Goal: Use online tool/utility: Use online tool/utility

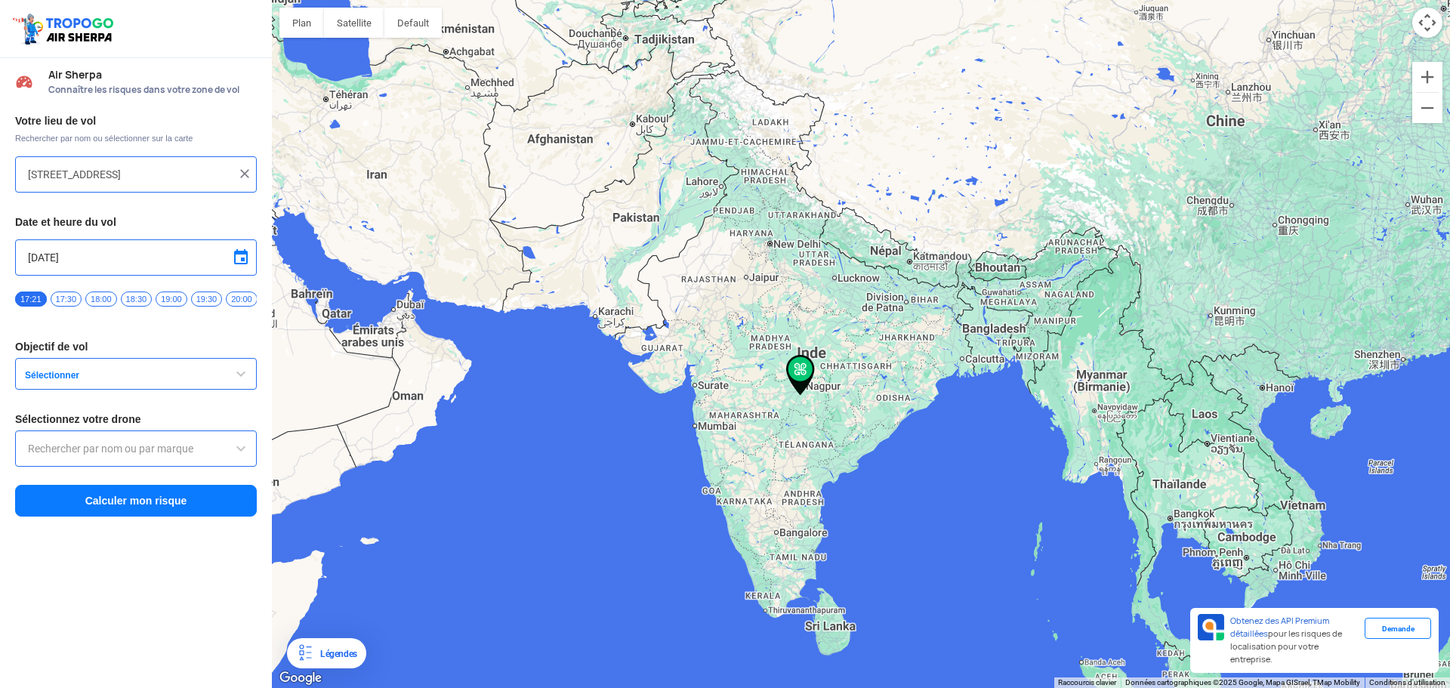
click at [212, 374] on button "Sélectionner" at bounding box center [136, 374] width 242 height 32
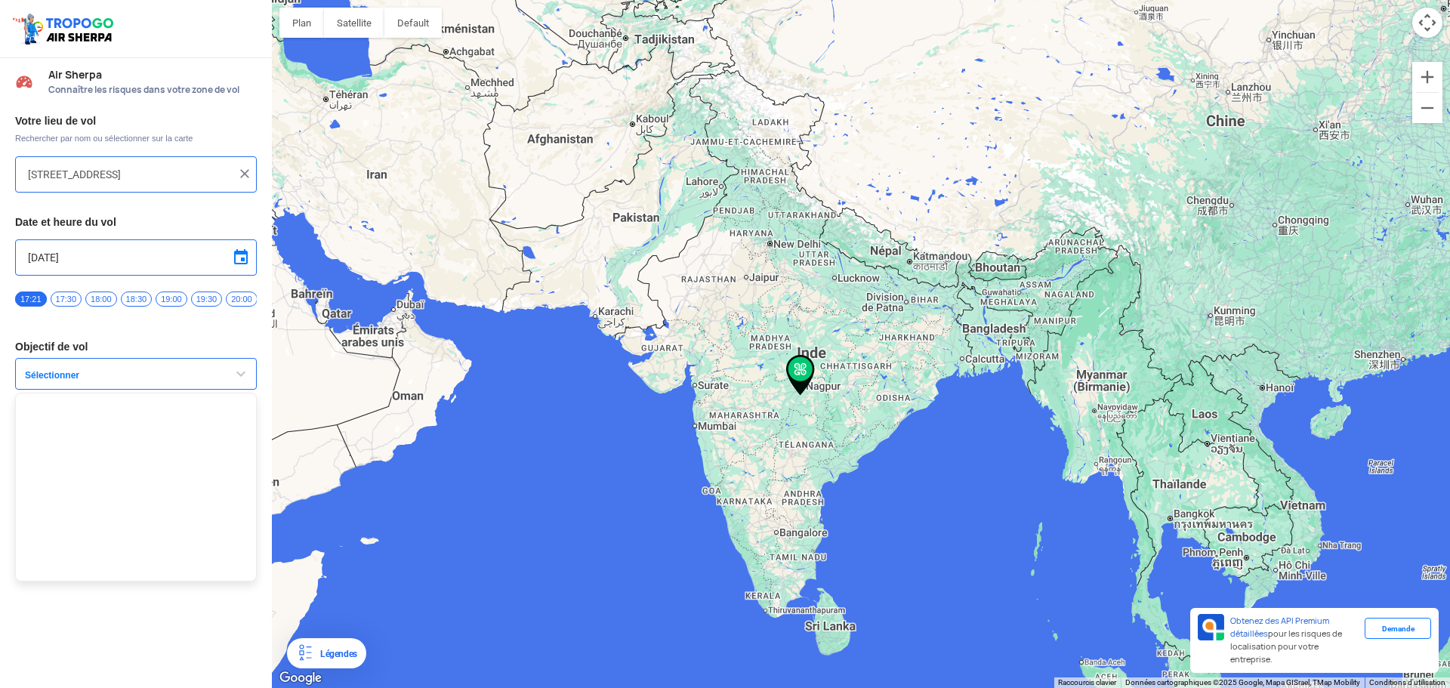
click at [212, 374] on button "Sélectionner" at bounding box center [136, 374] width 242 height 32
click at [915, 454] on div at bounding box center [861, 344] width 1178 height 688
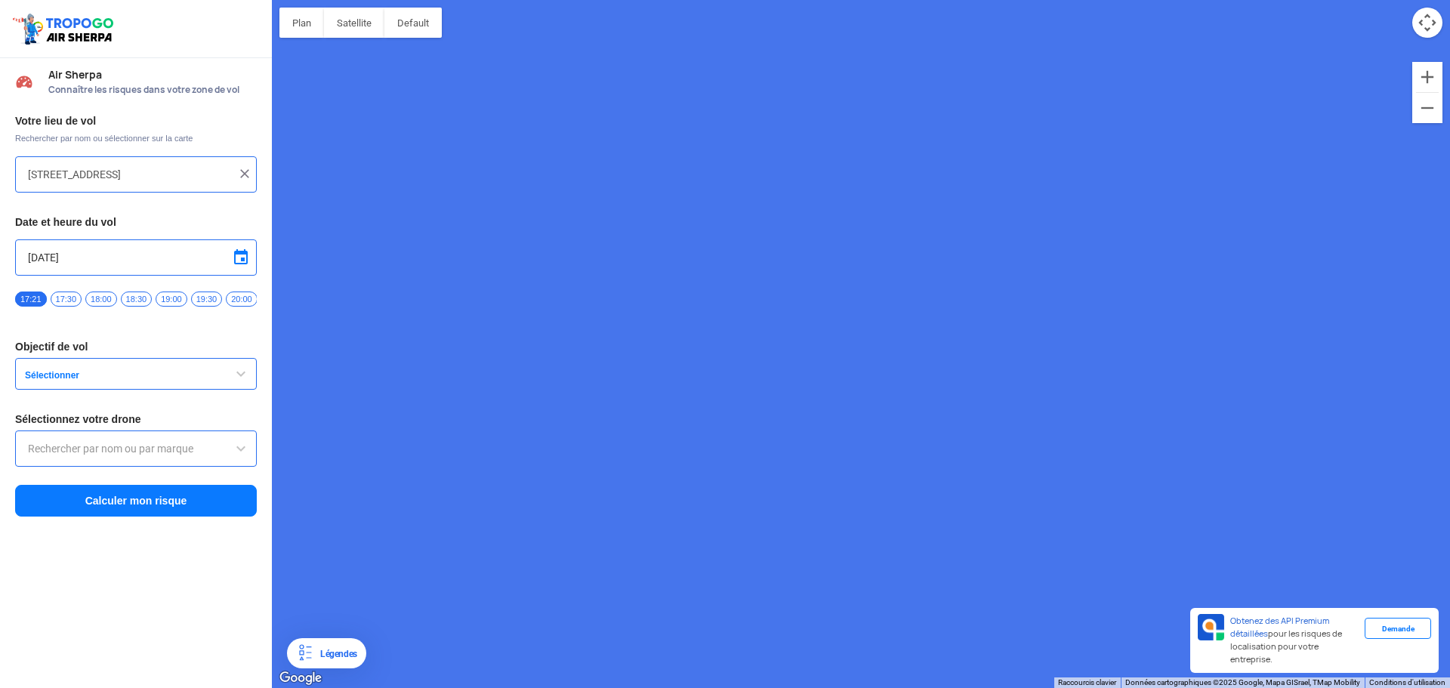
type input "Unnamed Road"
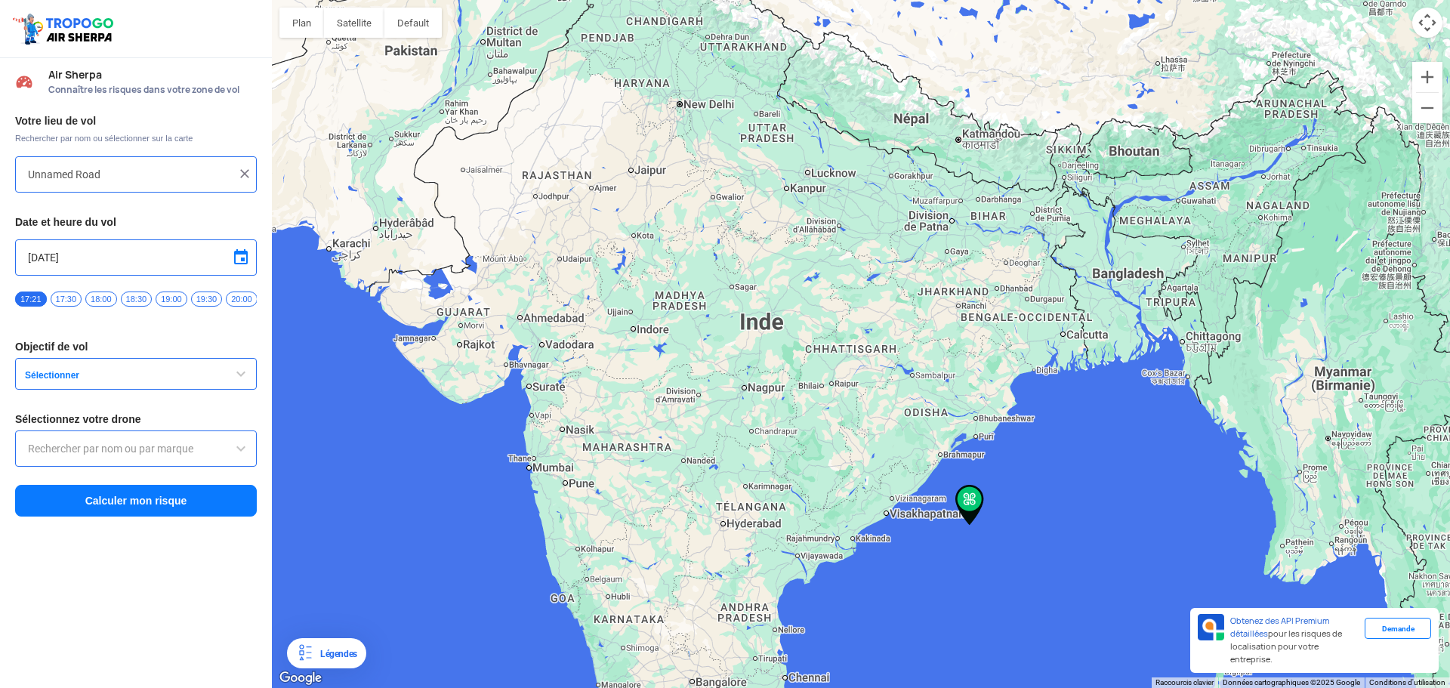
drag, startPoint x: 669, startPoint y: 253, endPoint x: 785, endPoint y: 454, distance: 231.7
click at [748, 402] on div at bounding box center [861, 344] width 1178 height 688
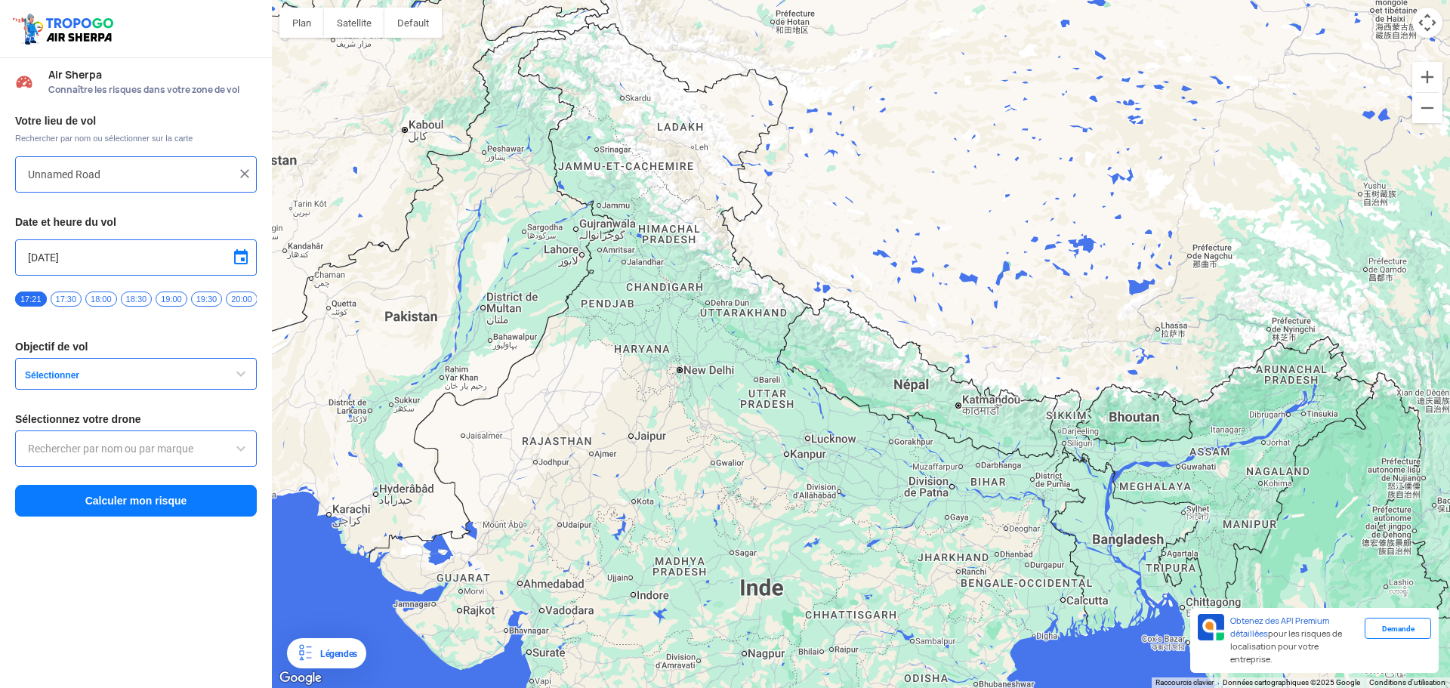
drag, startPoint x: 857, startPoint y: 526, endPoint x: 898, endPoint y: 562, distance: 54.6
click at [898, 562] on div at bounding box center [861, 344] width 1178 height 688
